Goal: Information Seeking & Learning: Understand process/instructions

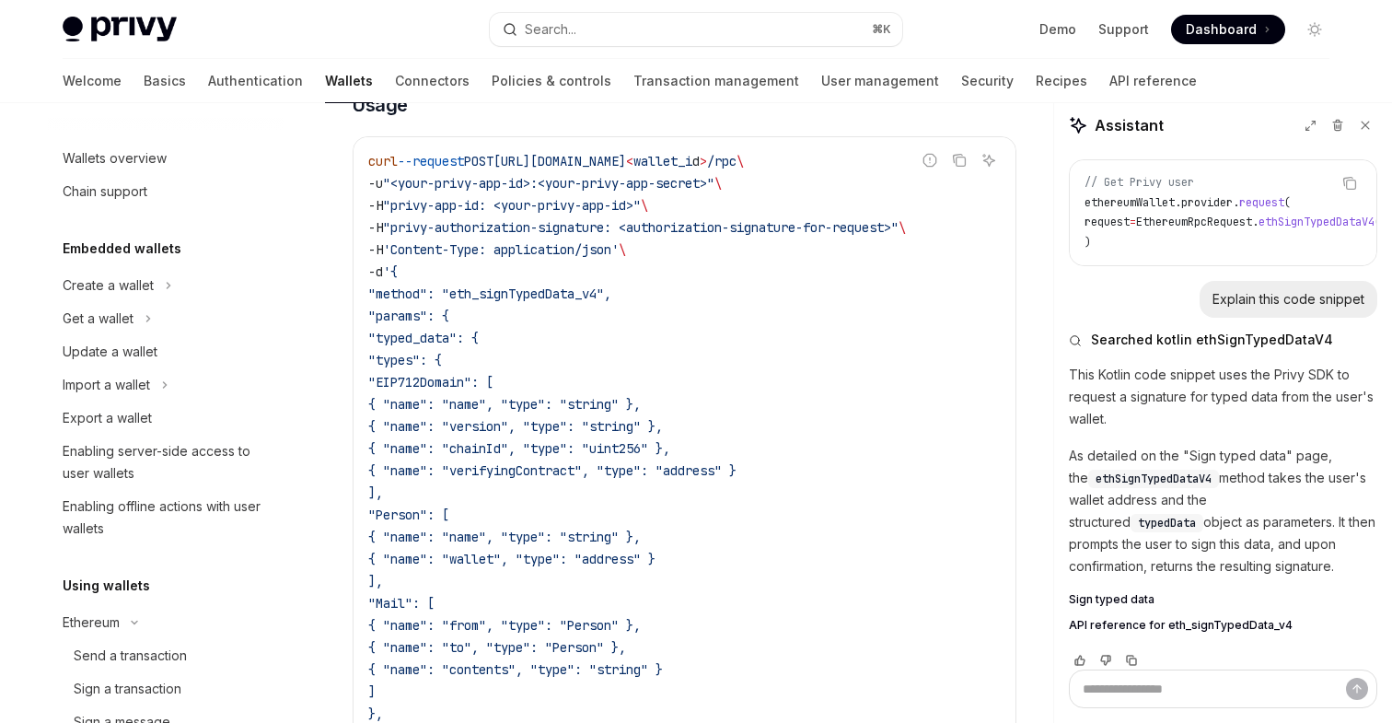
scroll to position [492, 0]
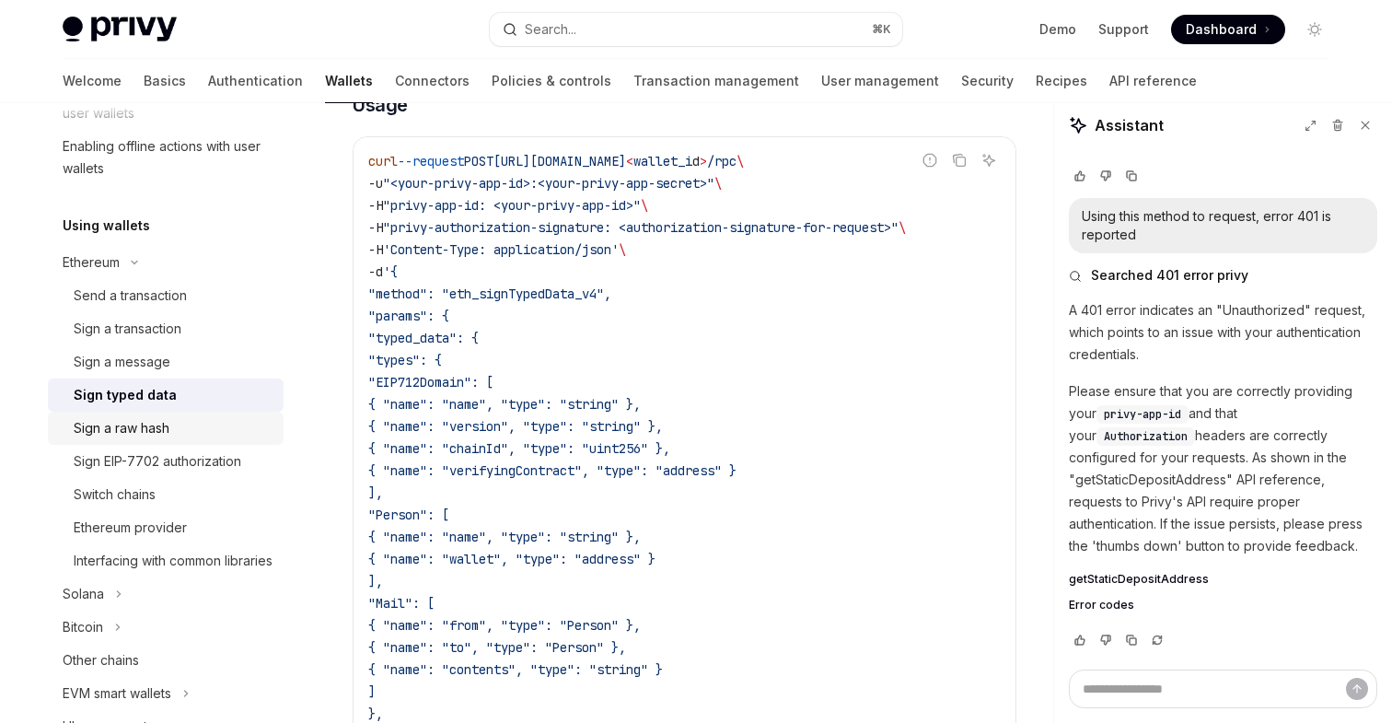
click at [153, 425] on div "Sign a raw hash" at bounding box center [122, 428] width 96 height 22
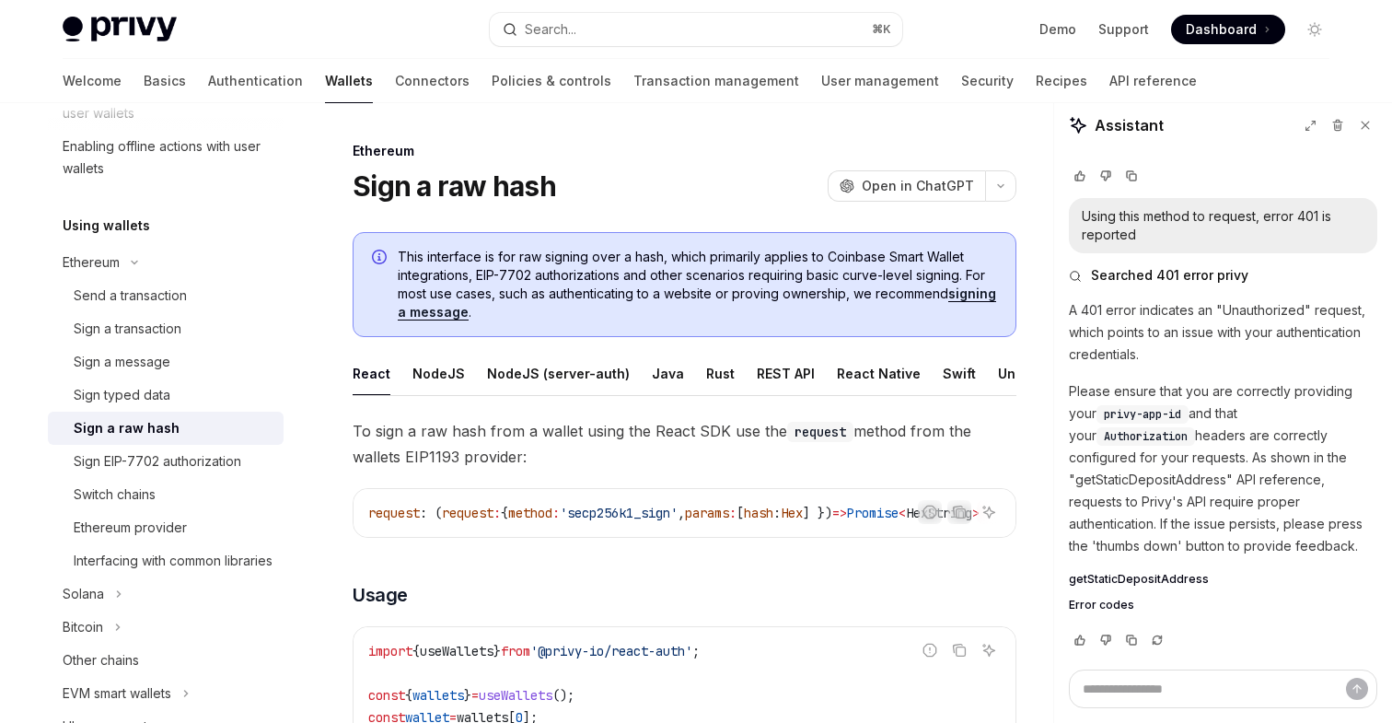
scroll to position [0, 125]
click at [932, 371] on div "Android" at bounding box center [953, 373] width 51 height 43
type textarea "*"
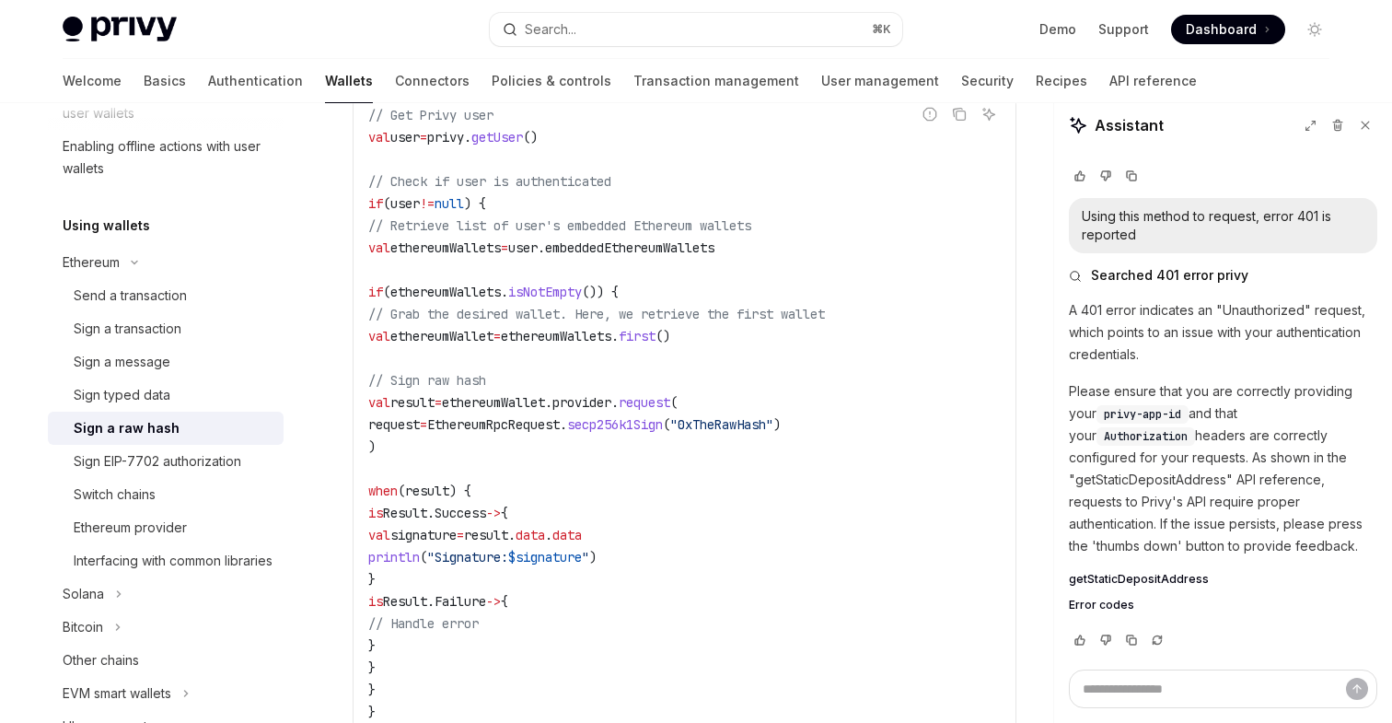
scroll to position [457, 0]
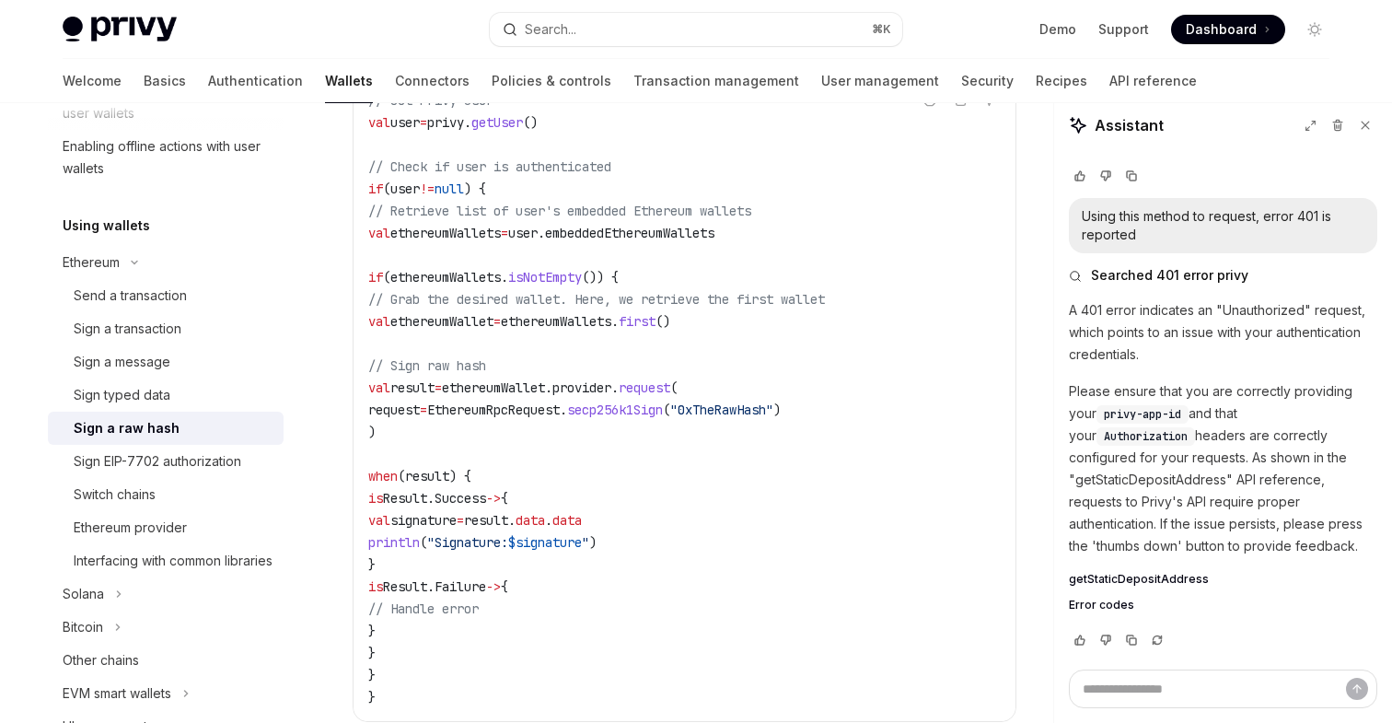
drag, startPoint x: 389, startPoint y: 691, endPoint x: 365, endPoint y: 661, distance: 38.7
click at [365, 661] on div at bounding box center [685, 689] width 664 height 68
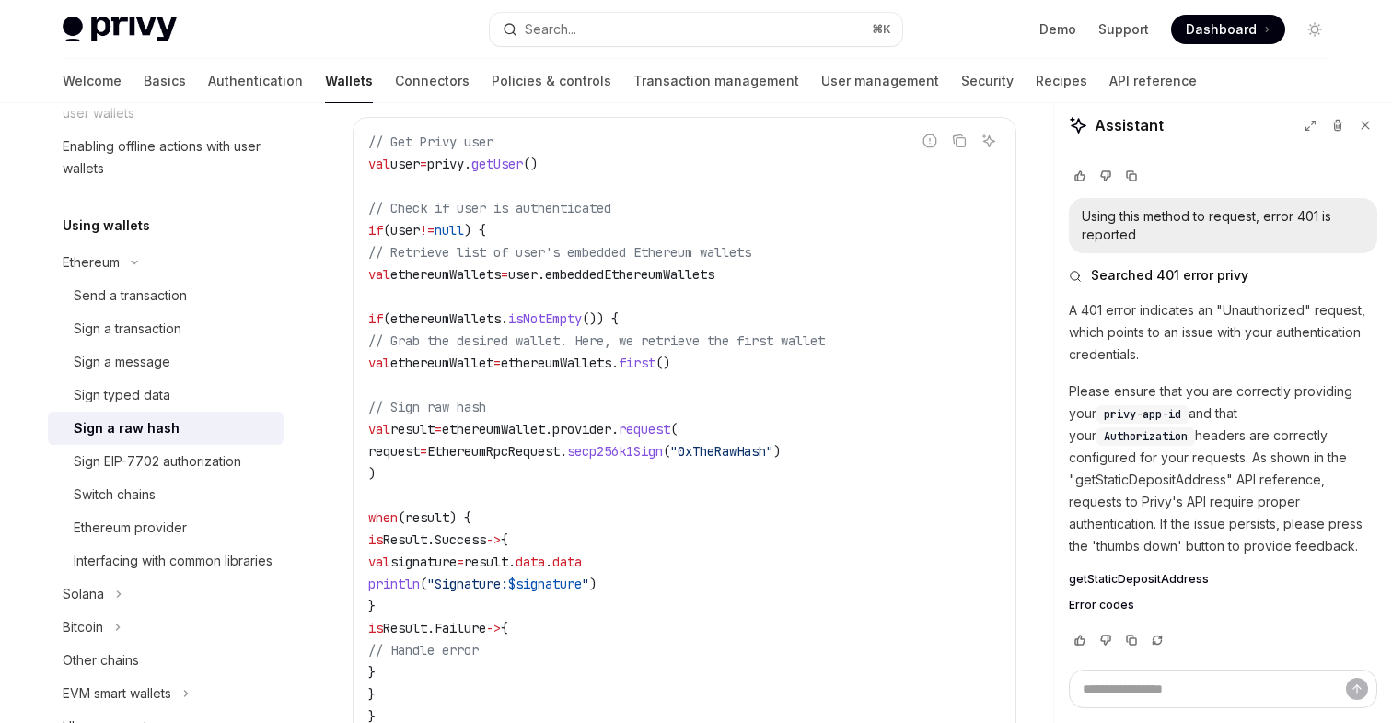
scroll to position [410, 0]
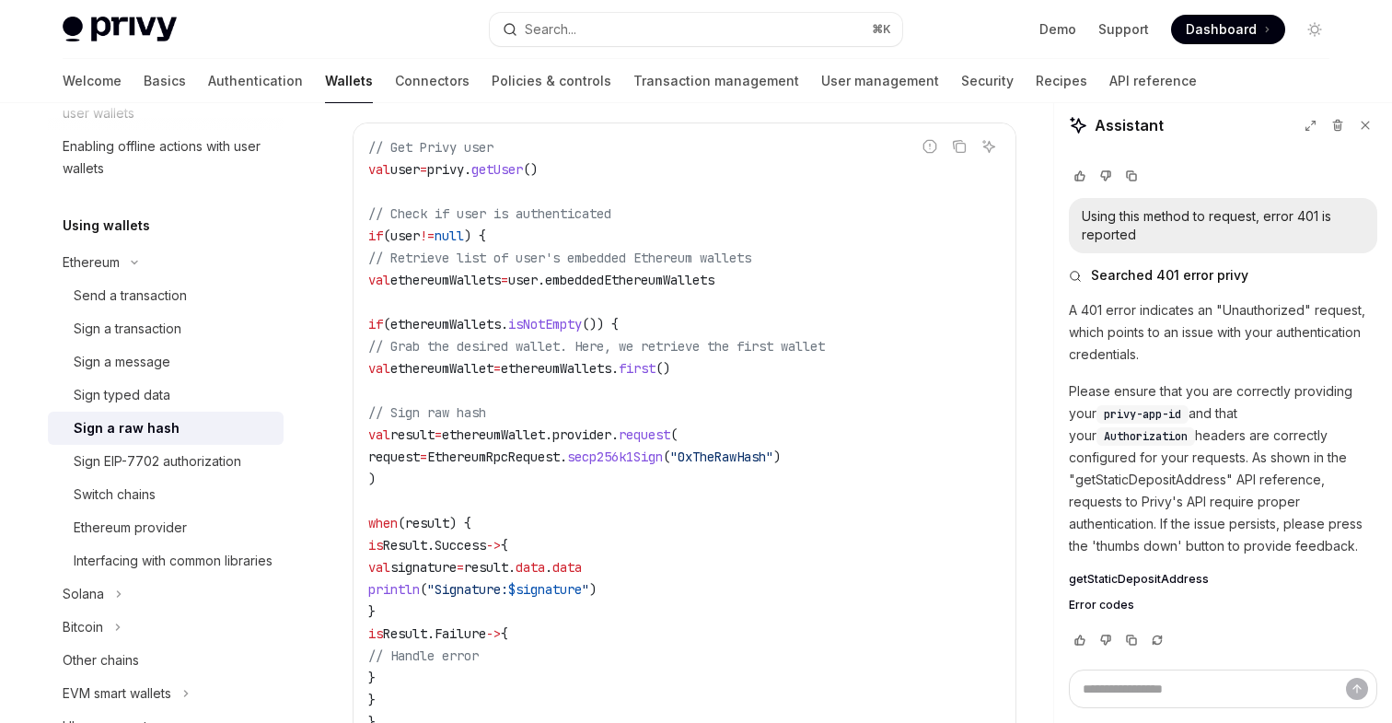
click at [663, 460] on span "secp256k1Sign" at bounding box center [615, 456] width 96 height 17
click at [663, 461] on span "secp256k1Sign" at bounding box center [615, 456] width 96 height 17
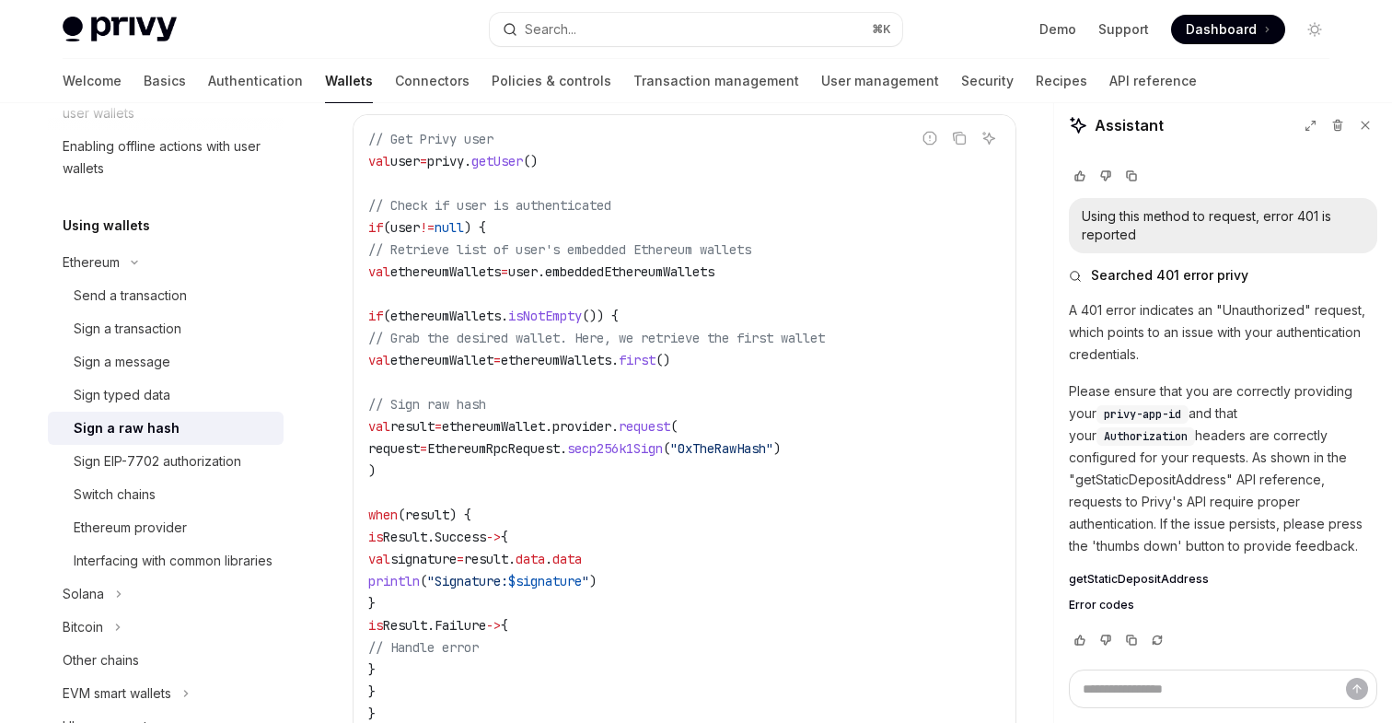
click at [663, 453] on span "secp256k1Sign" at bounding box center [615, 448] width 96 height 17
copy span "secp256k1Sign"
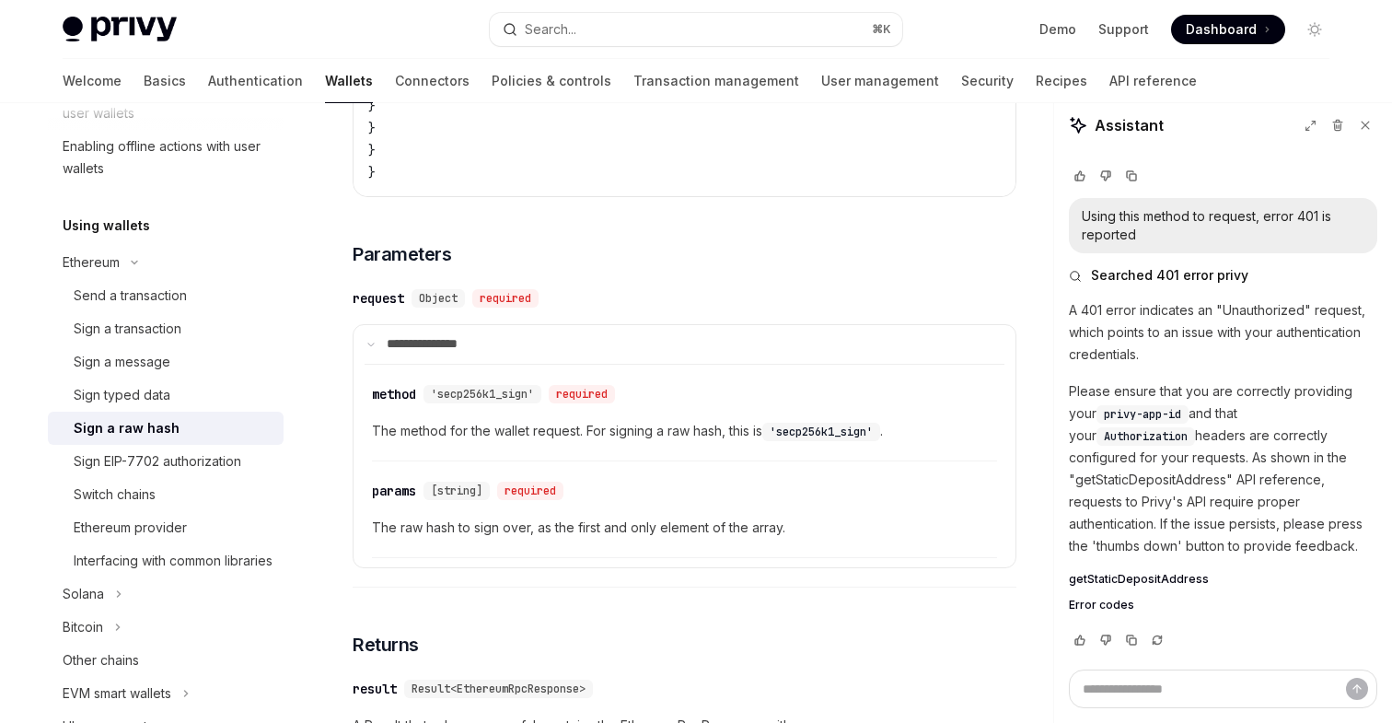
scroll to position [1017, 0]
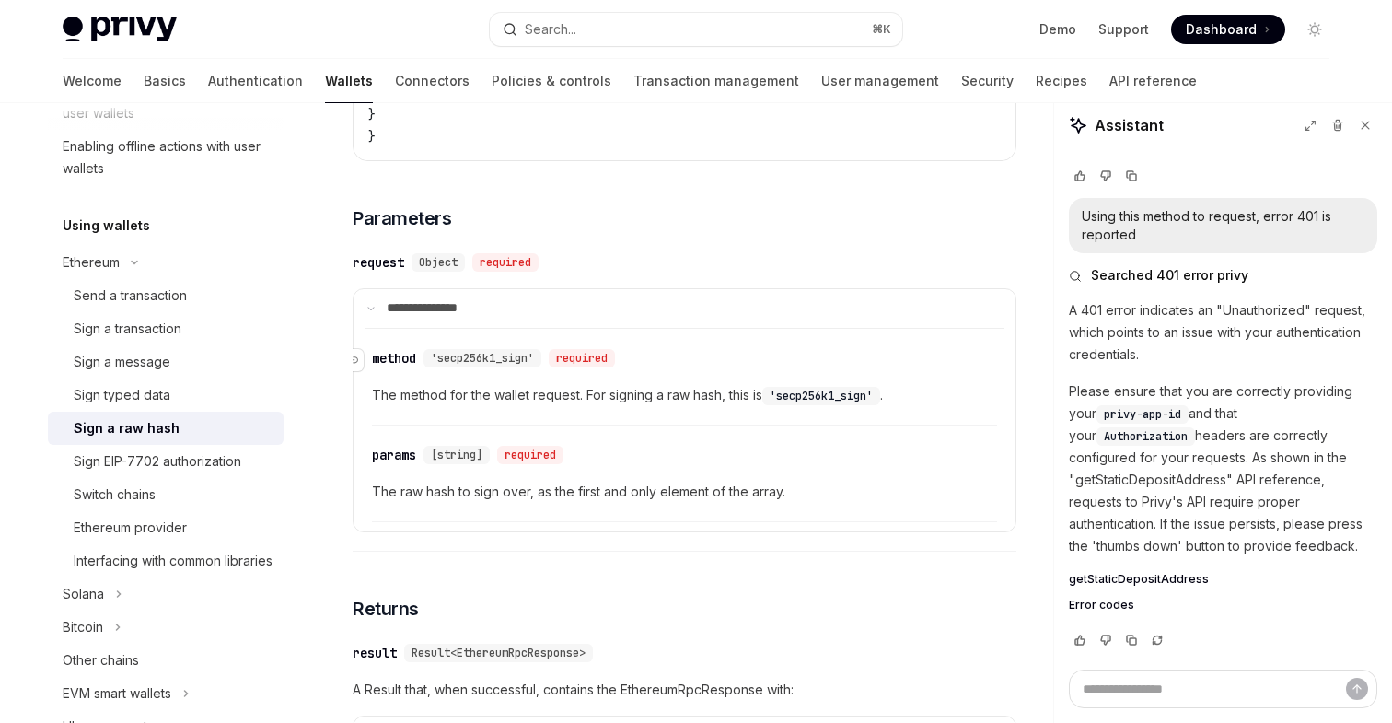
click at [490, 361] on span "'secp256k1_sign'" at bounding box center [482, 358] width 103 height 15
copy div "secp256k1_sign' required"
click at [622, 440] on div "​ params [string] required The raw hash to sign over, as the first and only ele…" at bounding box center [684, 478] width 625 height 87
drag, startPoint x: 533, startPoint y: 356, endPoint x: 444, endPoint y: 355, distance: 89.3
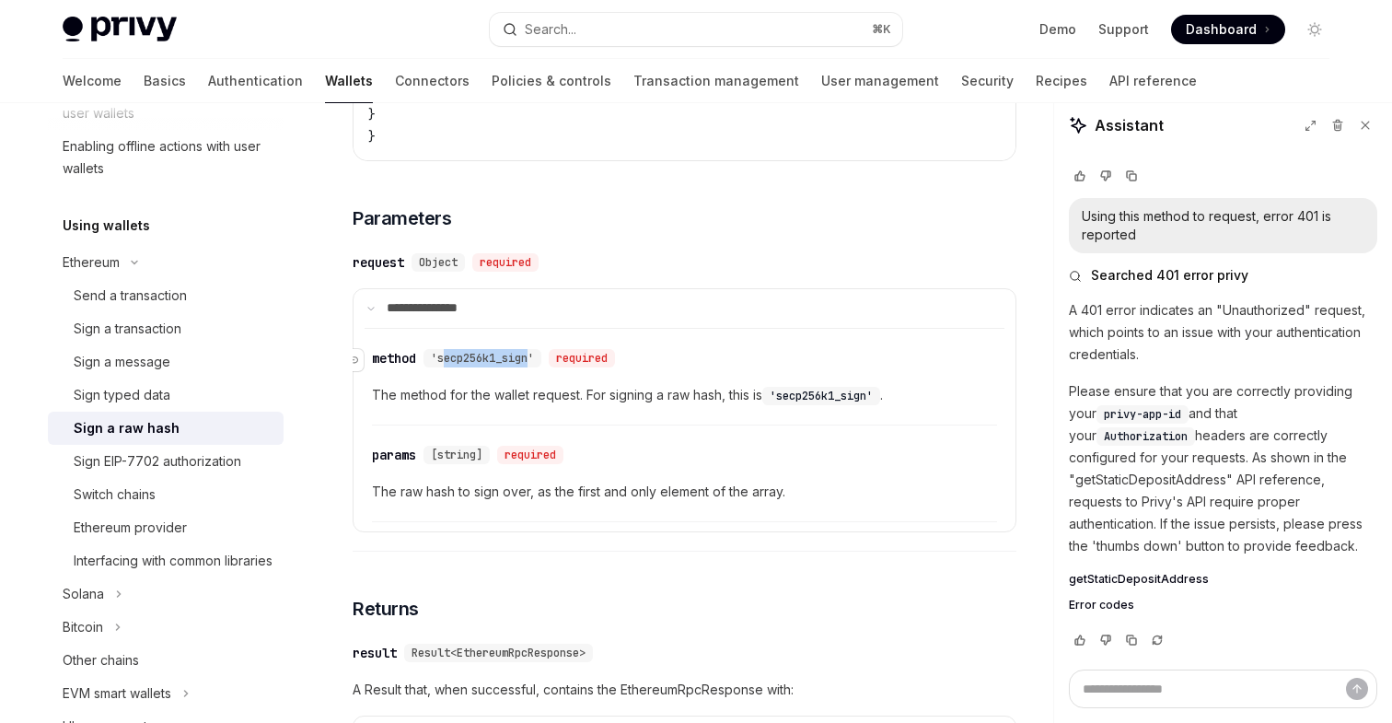
click at [444, 355] on span "'secp256k1_sign'" at bounding box center [482, 358] width 103 height 15
click at [466, 359] on span "'secp256k1_sign'" at bounding box center [482, 358] width 103 height 15
drag, startPoint x: 532, startPoint y: 360, endPoint x: 440, endPoint y: 359, distance: 92.1
click at [440, 359] on span "'secp256k1_sign'" at bounding box center [482, 358] width 103 height 15
copy span "secp256k1_sign"
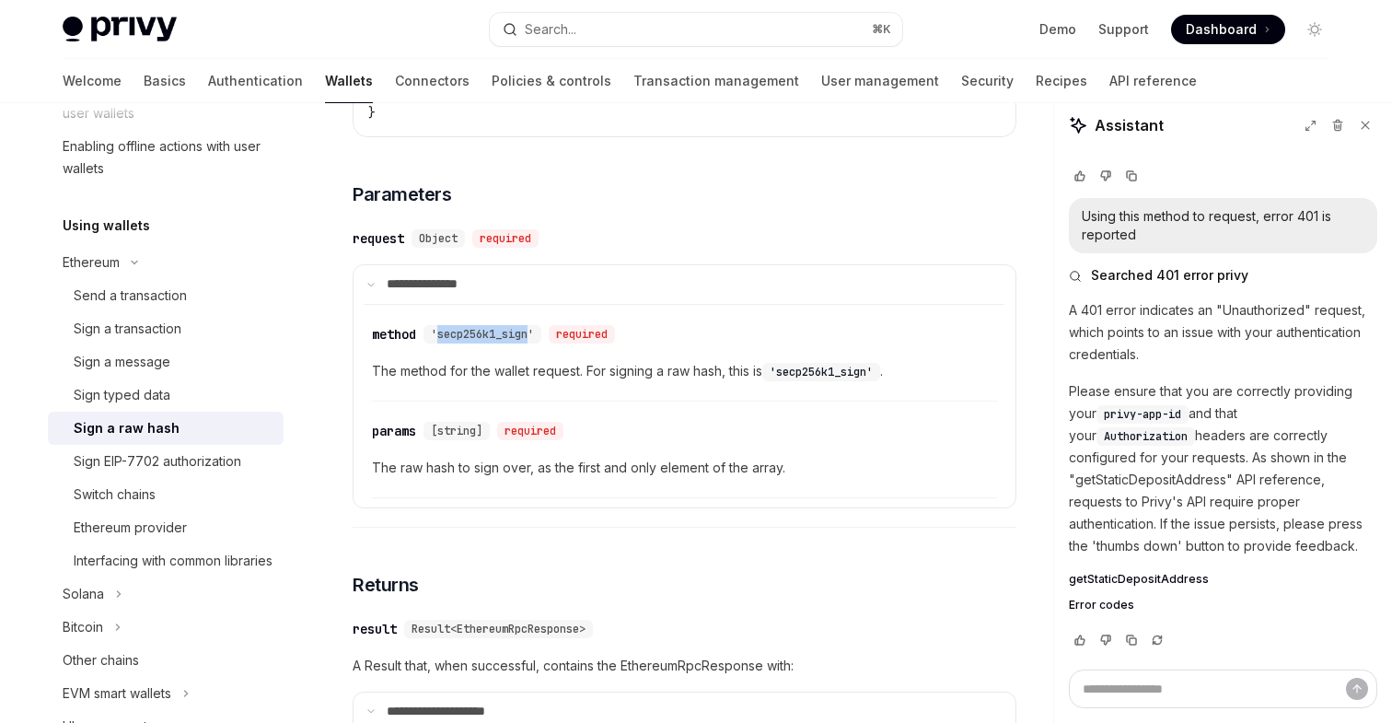
scroll to position [1032, 0]
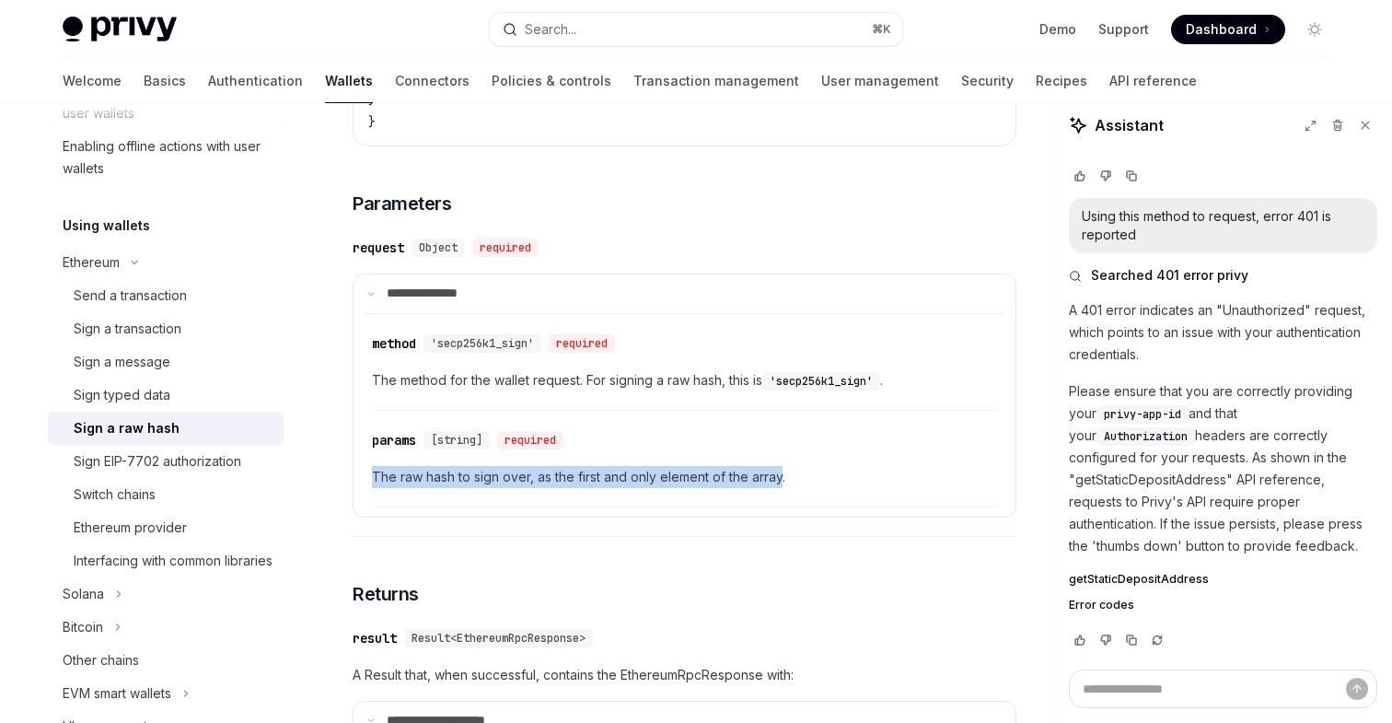
drag, startPoint x: 783, startPoint y: 482, endPoint x: 372, endPoint y: 468, distance: 410.9
click at [372, 468] on span "The raw hash to sign over, as the first and only element of the array." at bounding box center [684, 477] width 625 height 22
copy span "The raw hash to sign over, as the first and only element of the array"
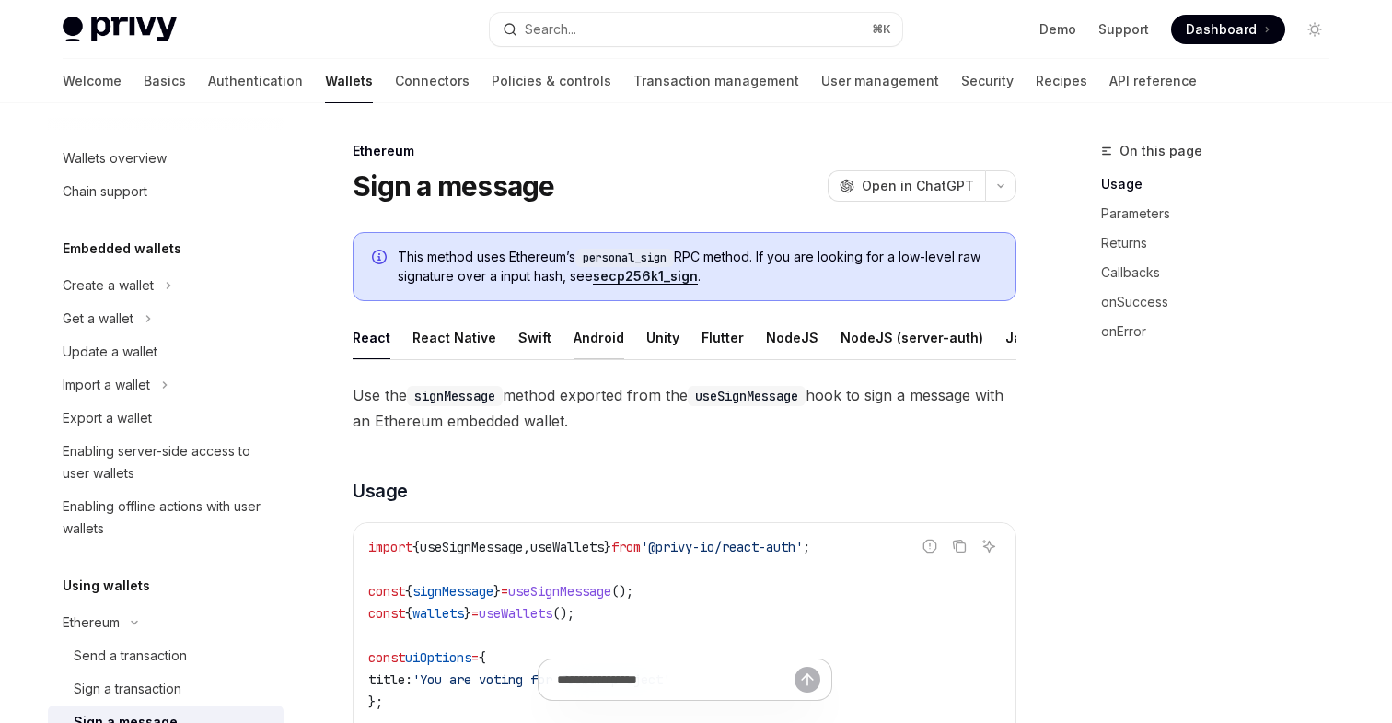
scroll to position [308, 0]
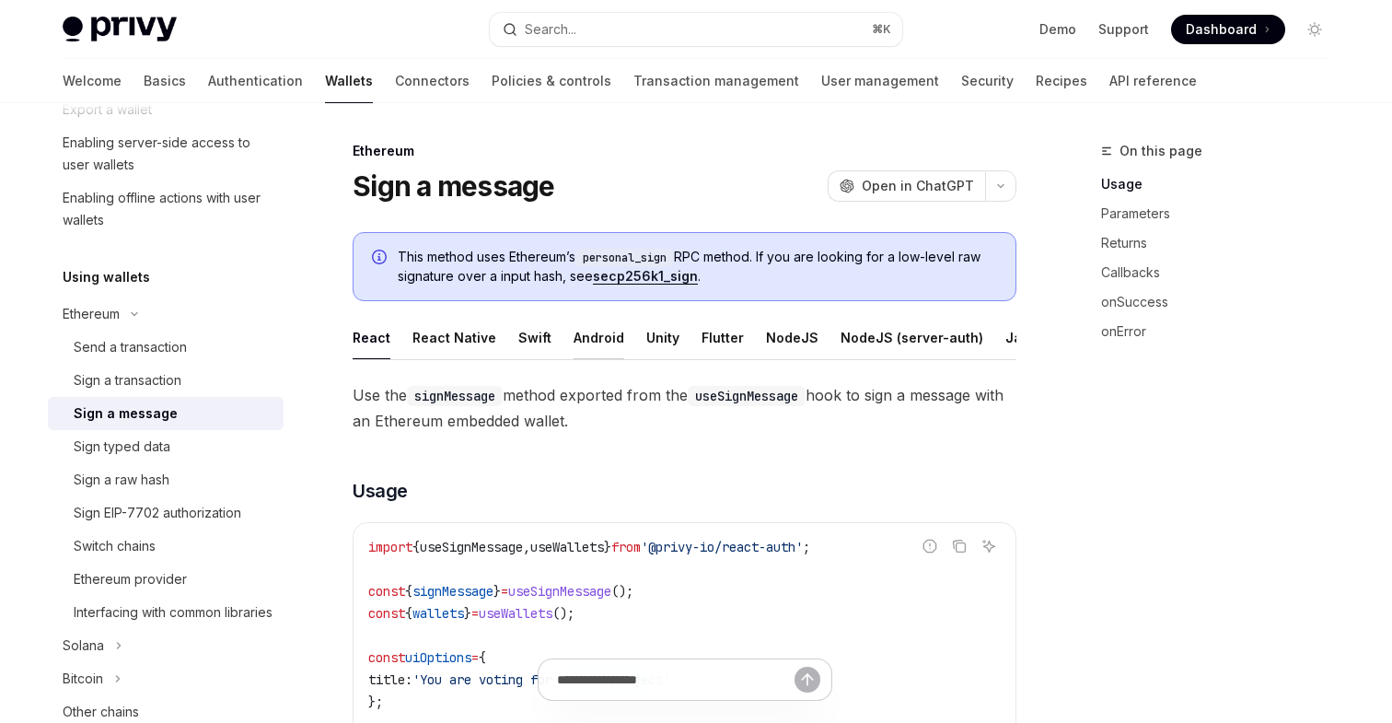
click at [587, 338] on div "Android" at bounding box center [599, 337] width 51 height 43
type textarea "*"
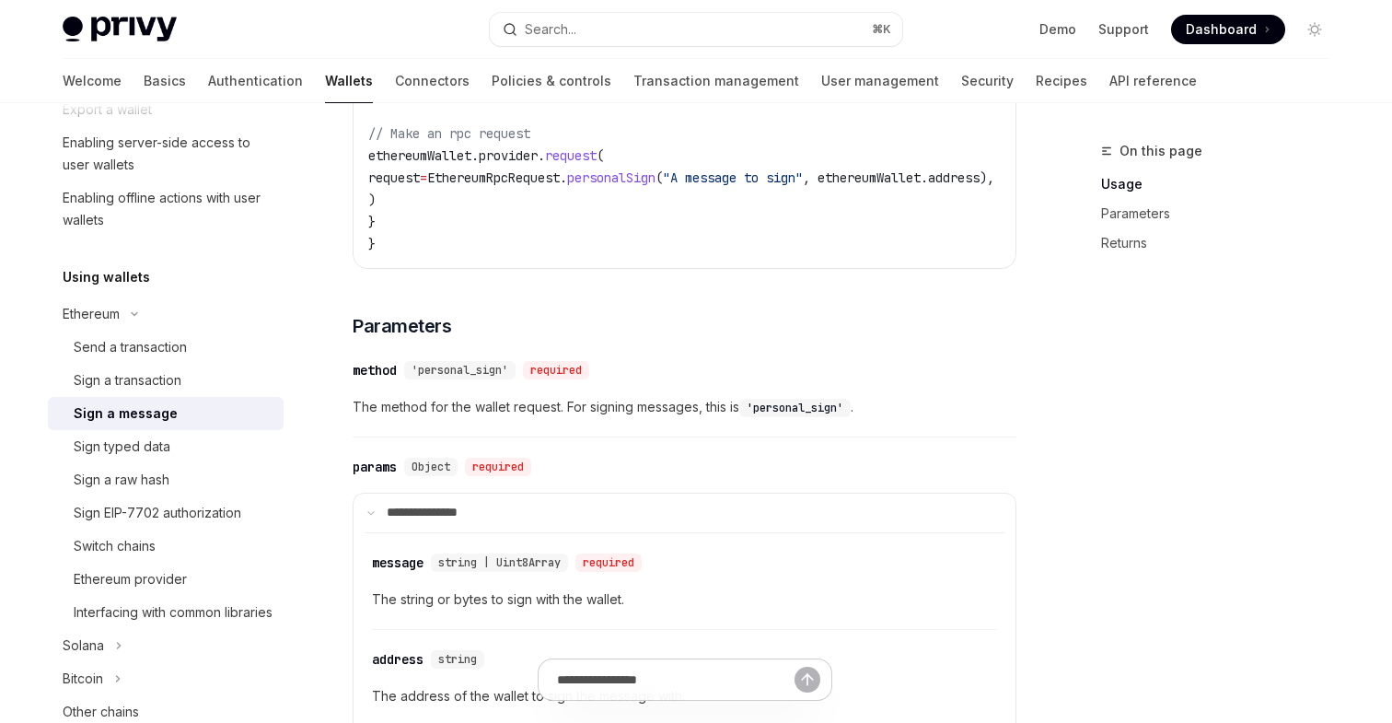
scroll to position [602, 0]
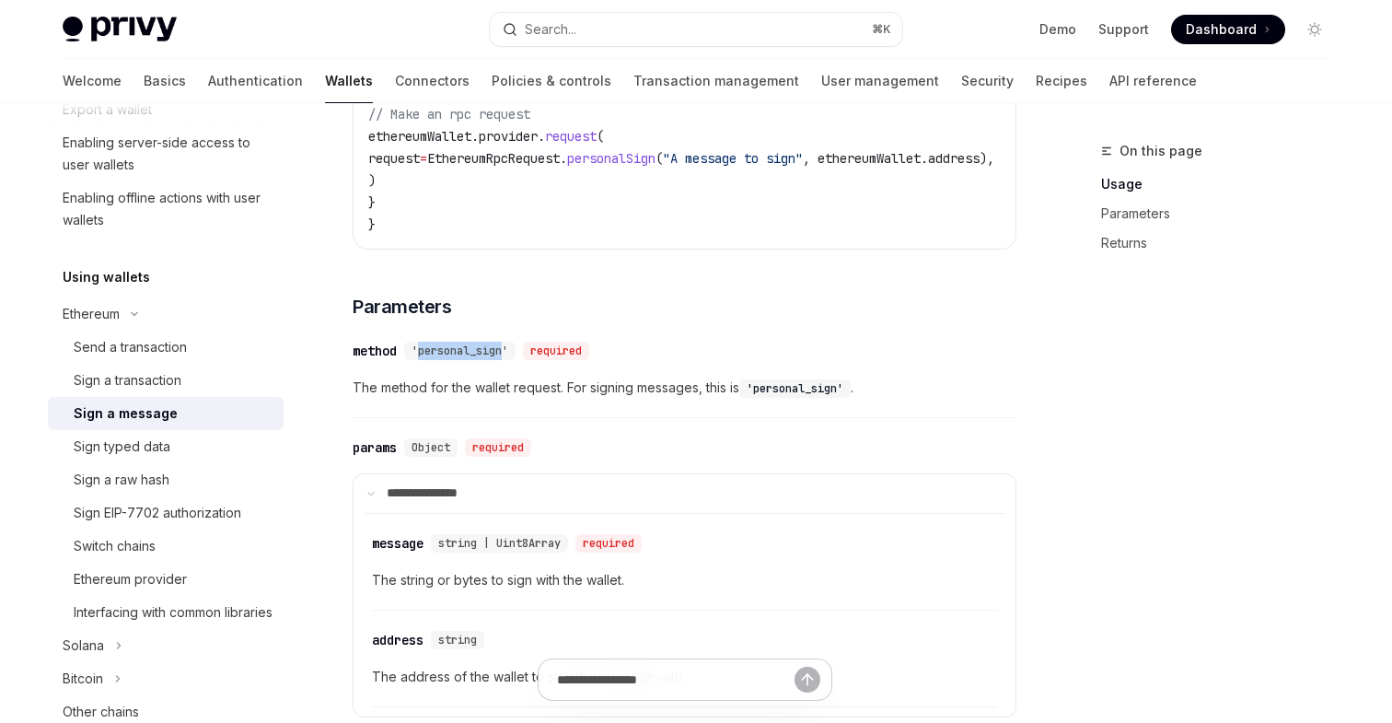
drag, startPoint x: 505, startPoint y: 360, endPoint x: 424, endPoint y: 360, distance: 81.9
click at [424, 358] on span "'personal_sign'" at bounding box center [460, 350] width 97 height 15
copy span "personal_sign"
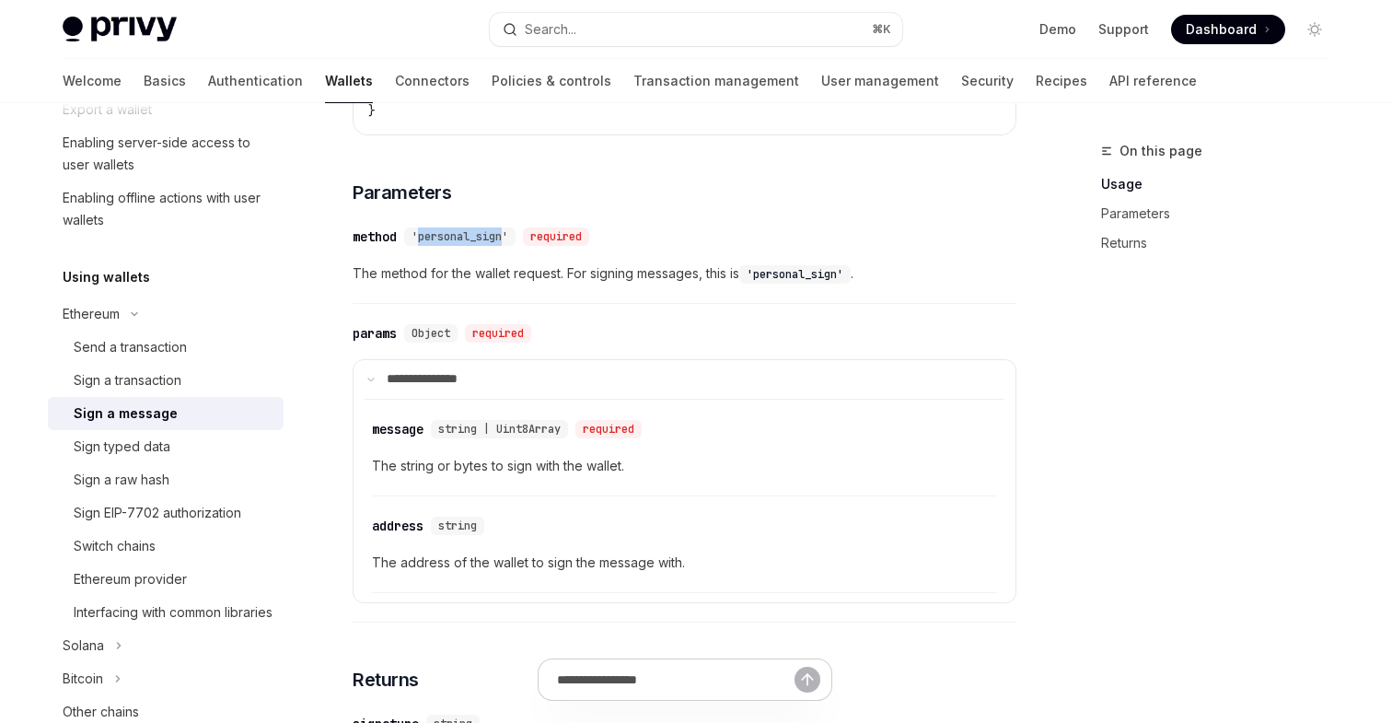
scroll to position [734, 0]
